Goal: Transaction & Acquisition: Purchase product/service

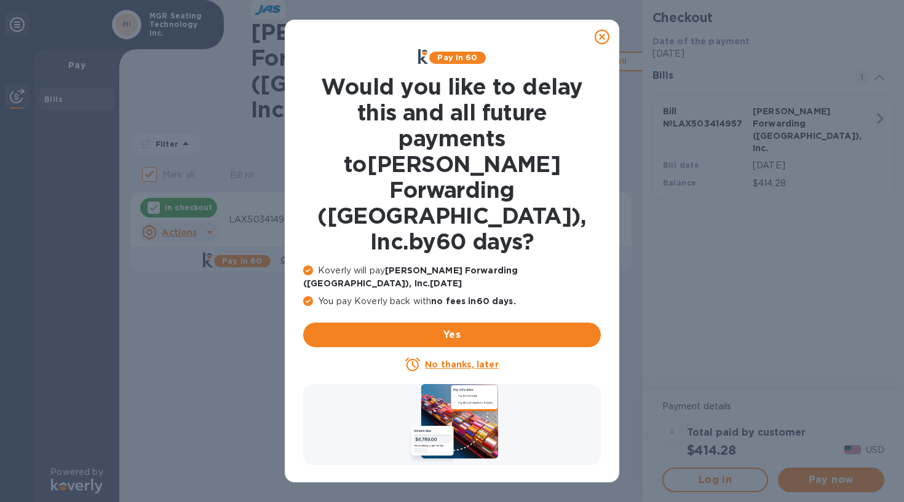
click at [601, 37] on icon at bounding box center [601, 37] width 15 height 15
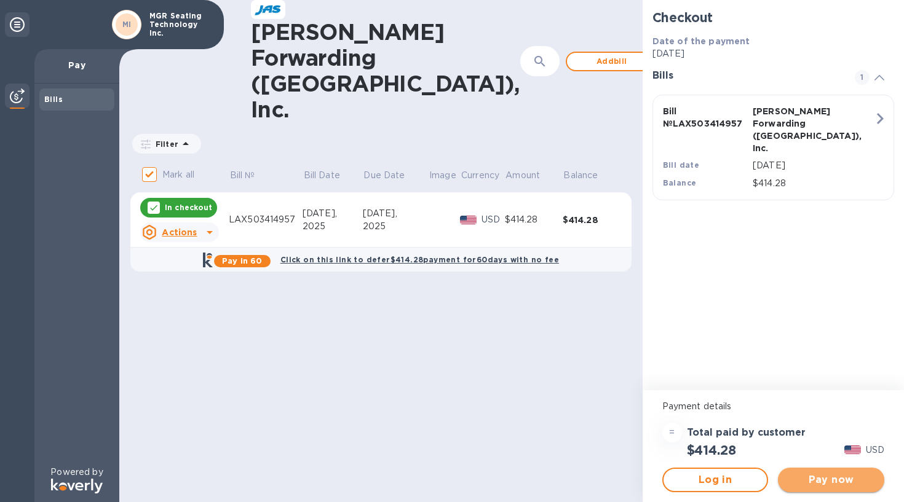
click at [854, 474] on span "Pay now" at bounding box center [830, 480] width 87 height 15
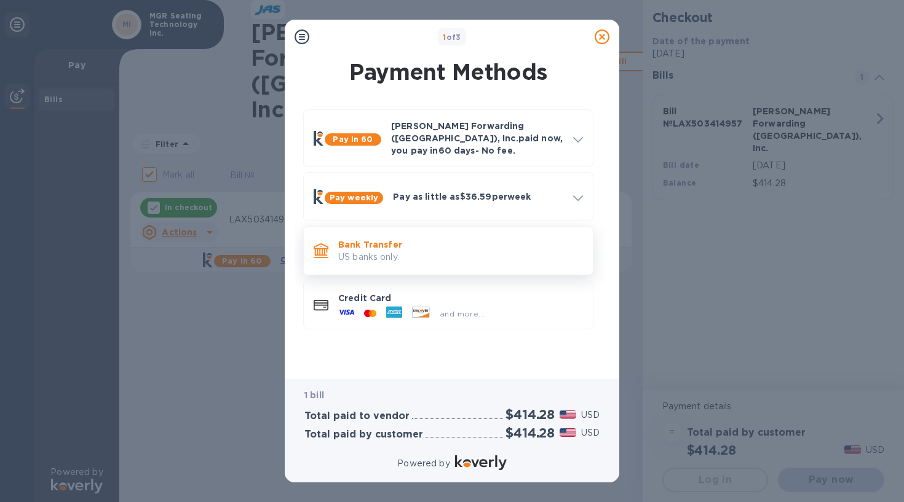
click at [477, 252] on p "US banks only." at bounding box center [460, 257] width 245 height 13
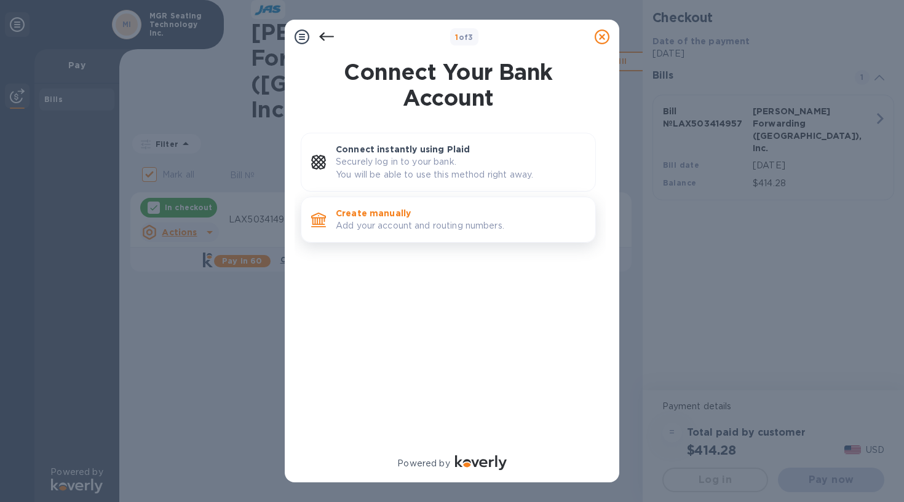
click at [453, 211] on p "Create manually" at bounding box center [461, 213] width 250 height 12
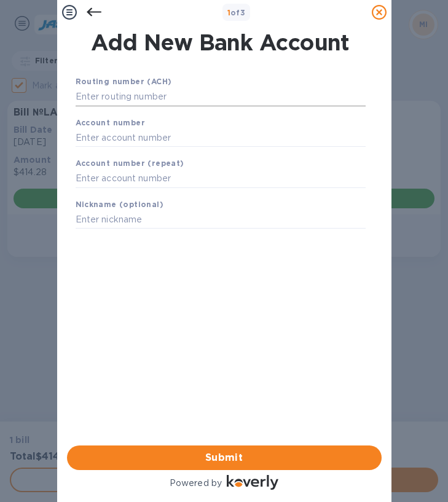
click at [136, 94] on input "text" at bounding box center [221, 97] width 290 height 18
paste input "021000021"
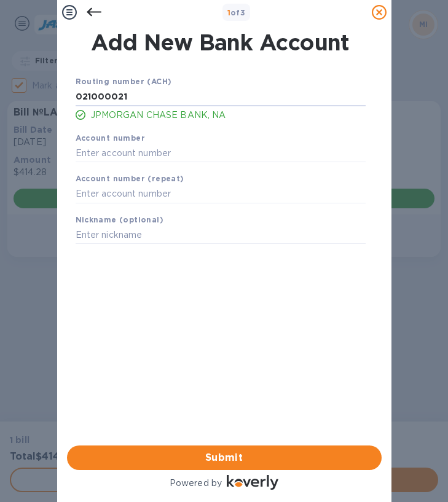
type input "021000021"
click at [160, 149] on input "text" at bounding box center [221, 153] width 290 height 18
paste input "829765855"
type input "829765855"
click at [131, 194] on input "text" at bounding box center [221, 194] width 290 height 18
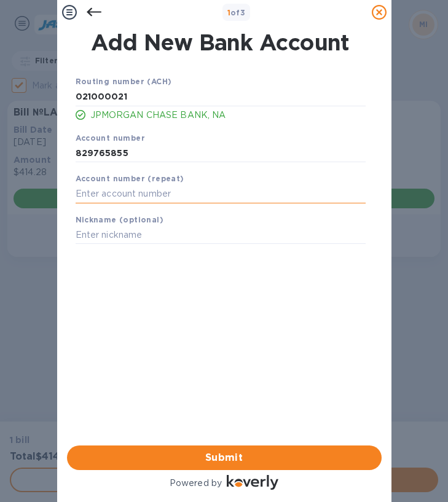
paste input "829765855"
type input "829765855"
click at [146, 237] on input "text" at bounding box center [221, 235] width 290 height 18
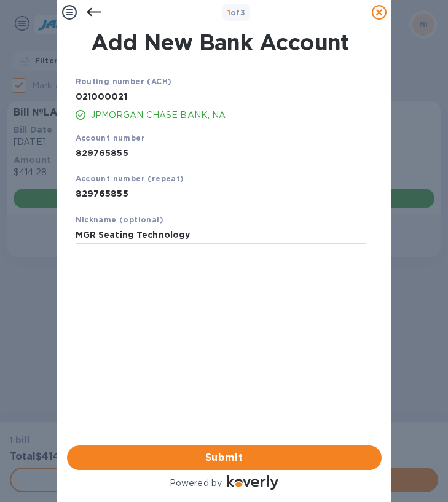
type input "MGR Seating Technology"
click at [179, 313] on div "Routing number (ACH) [US_BANK_ROUTING_MICR] JPMORGAN CHASE BANK, NA Account num…" at bounding box center [220, 241] width 315 height 353
click at [200, 451] on span "Submit" at bounding box center [224, 458] width 295 height 15
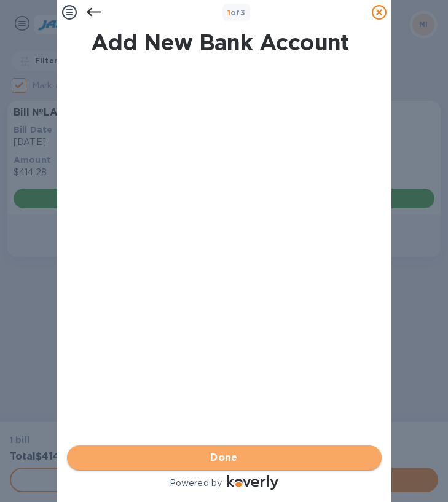
click at [227, 451] on span "Done" at bounding box center [224, 458] width 28 height 15
